Goal: Task Accomplishment & Management: Manage account settings

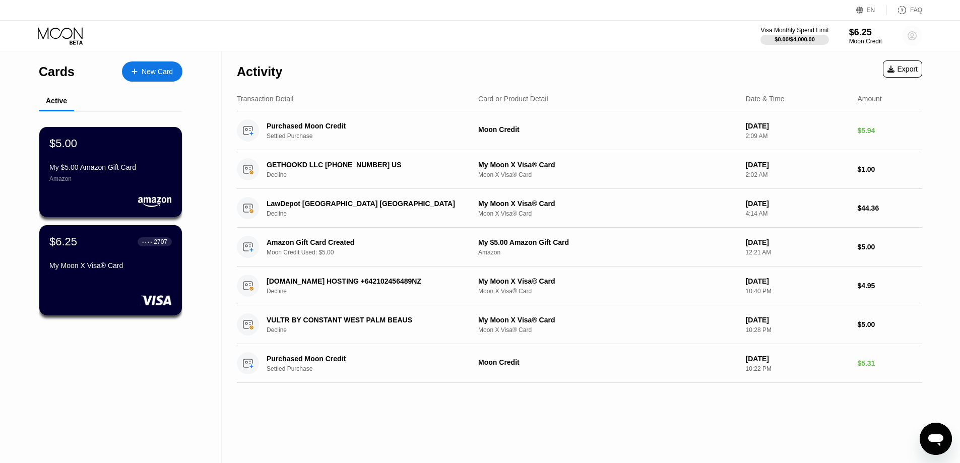
click at [915, 35] on circle at bounding box center [912, 36] width 20 height 20
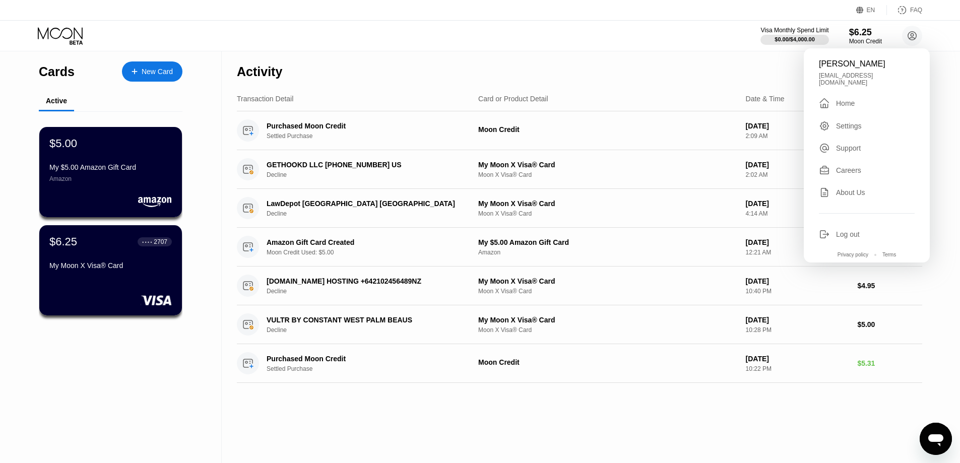
click at [853, 230] on div "Log out" at bounding box center [848, 234] width 24 height 8
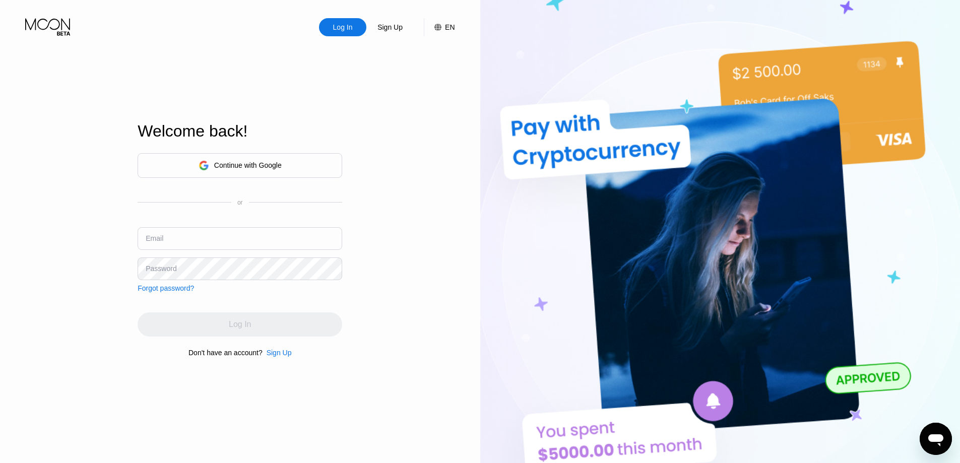
click at [235, 170] on div "Continue with Google" at bounding box center [239, 166] width 83 height 16
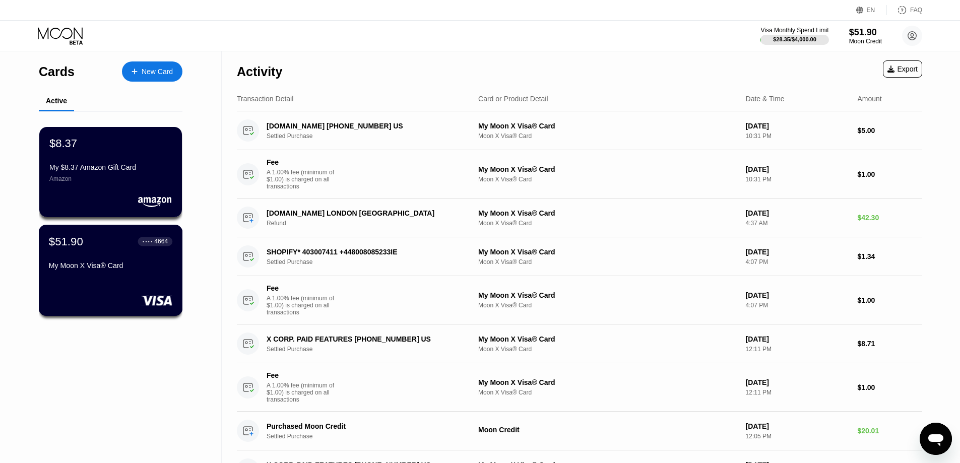
click at [113, 262] on div "$51.90 ● ● ● ● 4664 My Moon X Visa® Card" at bounding box center [110, 254] width 123 height 39
click at [128, 269] on div "My Moon X Visa® Card" at bounding box center [110, 265] width 123 height 8
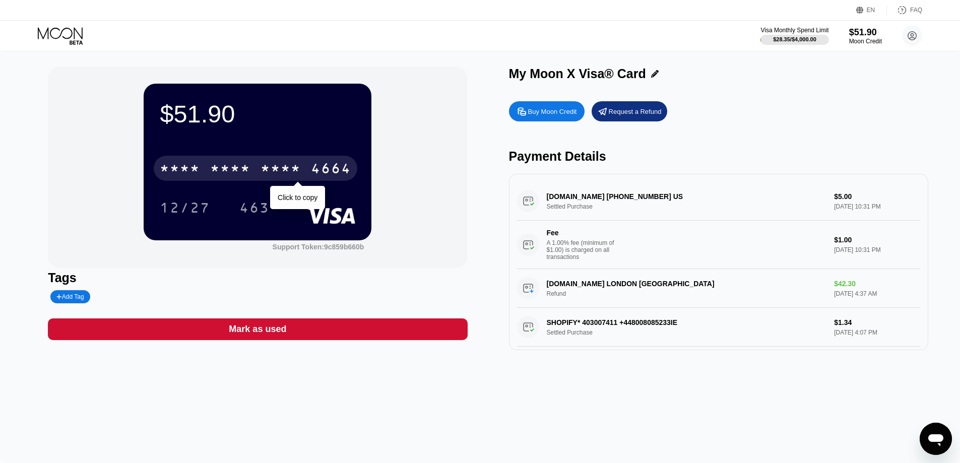
click at [274, 177] on div "* * * *" at bounding box center [280, 170] width 40 height 16
click at [277, 170] on div "2884" at bounding box center [280, 170] width 40 height 16
click at [409, 275] on div "Tags" at bounding box center [257, 277] width 419 height 15
click at [479, 373] on div "$51.90 * * * * * * * * * * * * 4664 Click to copy 12/27 463 Support Token: 9c85…" at bounding box center [480, 257] width 960 height 412
click at [488, 316] on div "$51.90 * * * * * * * * * * * * 4664 Click to copy 12/27 463 Support Token: 9c85…" at bounding box center [480, 208] width 864 height 284
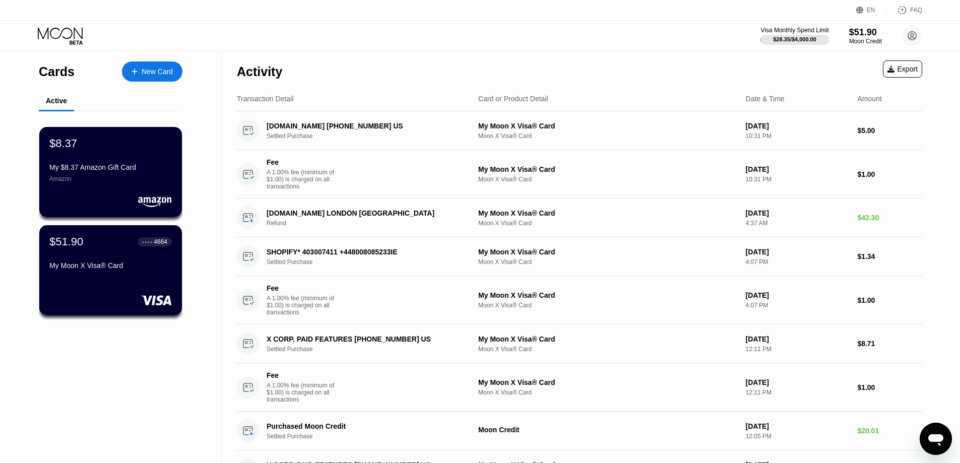
click at [366, 37] on div "Visa Monthly Spend Limit $28.35 / $4,000.00 $51.90 Moon Credit robert brown rbr…" at bounding box center [480, 36] width 960 height 30
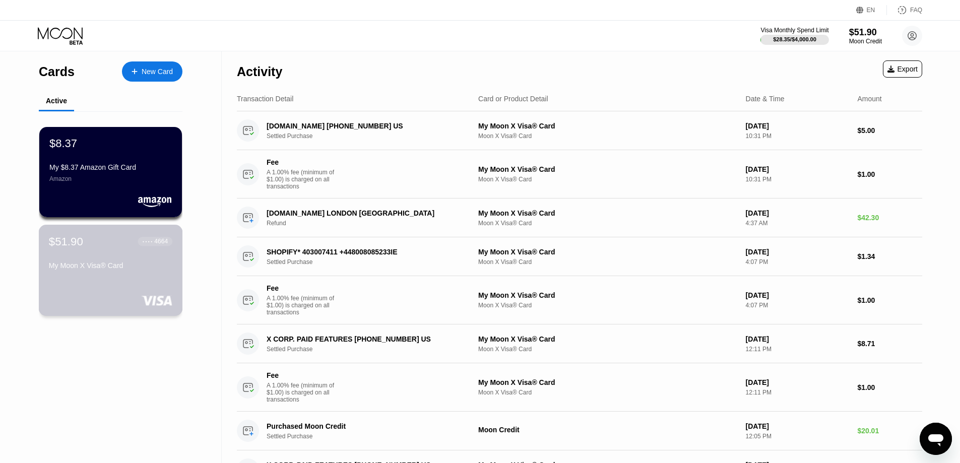
click at [101, 266] on div "My Moon X Visa® Card" at bounding box center [110, 265] width 123 height 8
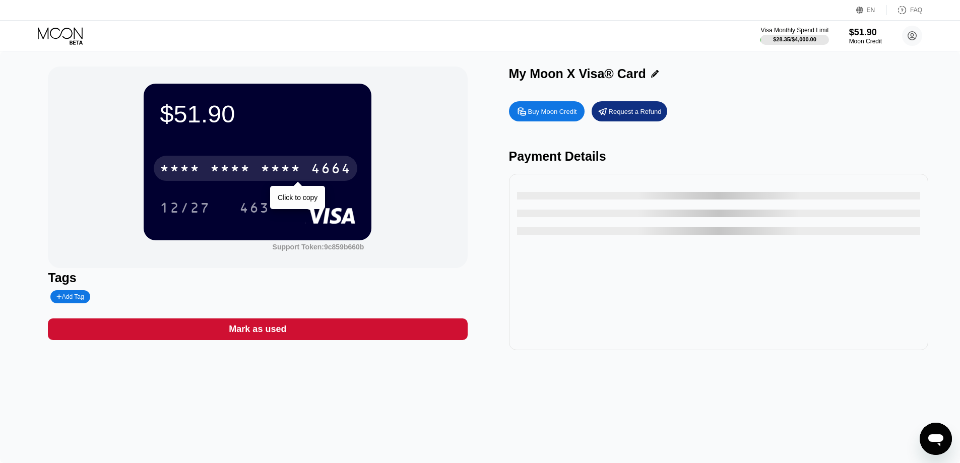
click at [233, 168] on div "* * * *" at bounding box center [230, 170] width 40 height 16
